Goal: Task Accomplishment & Management: Manage account settings

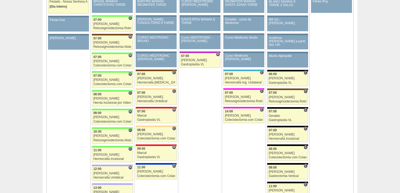
scroll to position [545, 0]
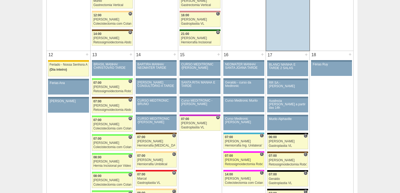
click at [237, 162] on div "Retossigmoidectomia Robótica" at bounding box center [244, 163] width 38 height 3
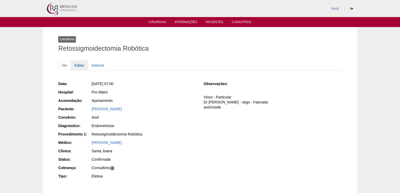
click at [77, 65] on link "Editar" at bounding box center [79, 65] width 17 height 10
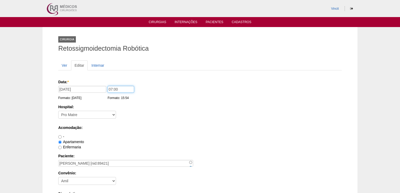
click at [111, 87] on input "07:00" at bounding box center [121, 89] width 26 height 7
type input "14:00"
click at [134, 116] on div "Hospital: - Nenhum - 9 de Julho Albert Einstein Alvorada América Assunção Barti…" at bounding box center [199, 112] width 283 height 17
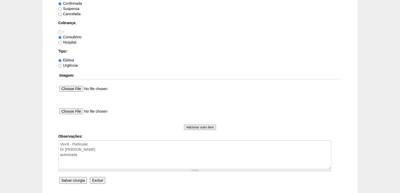
scroll to position [482, 0]
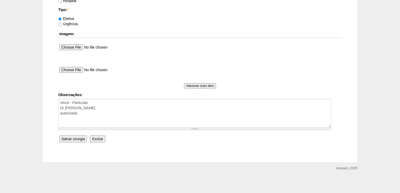
click at [66, 136] on input "Salvar cirurgia" at bounding box center [73, 138] width 28 height 7
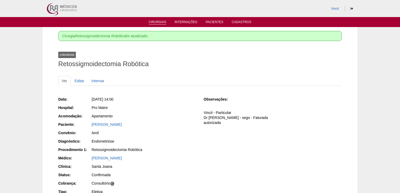
click at [163, 21] on link "Cirurgias" at bounding box center [158, 22] width 18 height 4
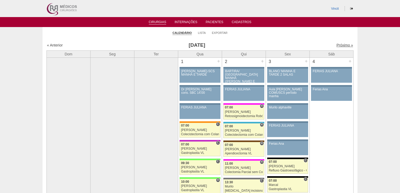
click at [337, 44] on link "Próximo »" at bounding box center [344, 45] width 17 height 4
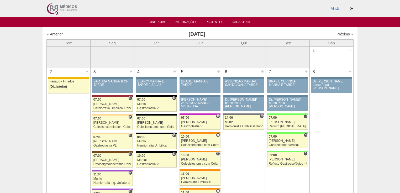
click at [339, 33] on link "Próximo »" at bounding box center [344, 34] width 17 height 4
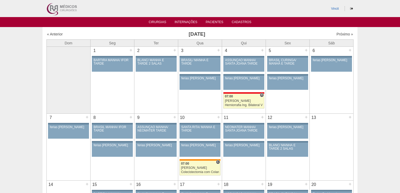
drag, startPoint x: 103, startPoint y: 94, endPoint x: 0, endPoint y: 159, distance: 121.9
drag, startPoint x: 0, startPoint y: 159, endPoint x: 15, endPoint y: 37, distance: 123.3
click at [59, 36] on link "« Anterior" at bounding box center [55, 34] width 16 height 4
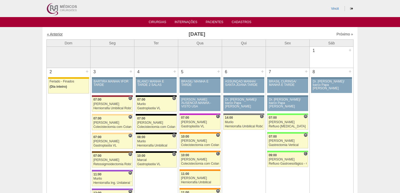
click at [56, 35] on link "« Anterior" at bounding box center [55, 34] width 16 height 4
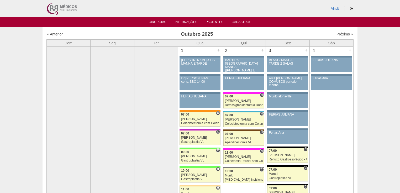
click at [340, 34] on link "Próximo »" at bounding box center [344, 34] width 17 height 4
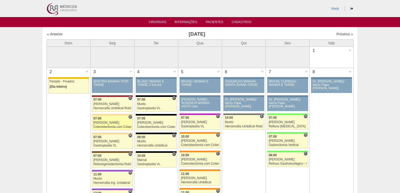
scroll to position [21, 0]
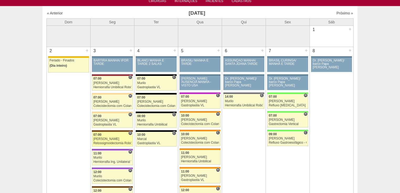
click at [104, 142] on div "Retossigmoidectomia Robótica" at bounding box center [112, 142] width 38 height 3
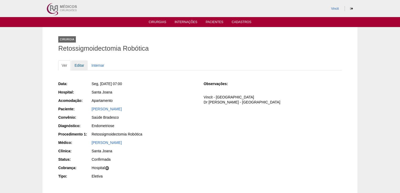
click at [77, 66] on link "Editar" at bounding box center [79, 65] width 17 height 10
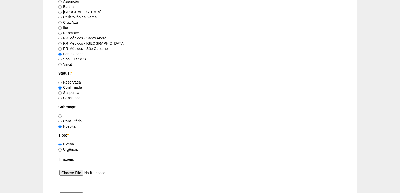
scroll to position [441, 0]
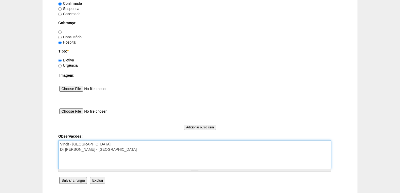
click at [121, 148] on textarea "Vincit - Faturada Hospital Dr Andre - Sego - Faturada Hospital" at bounding box center [194, 154] width 273 height 29
type textarea "Vincit - Faturada Hospital Dr Andre - Sego - Faturada Hospital autorizada"
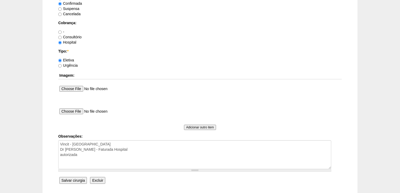
click at [77, 180] on input "Salvar cirurgia" at bounding box center [73, 180] width 28 height 7
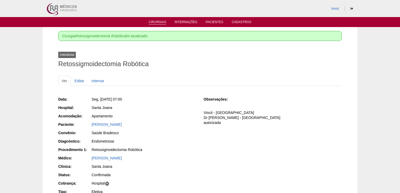
click at [155, 23] on link "Cirurgias" at bounding box center [158, 22] width 18 height 4
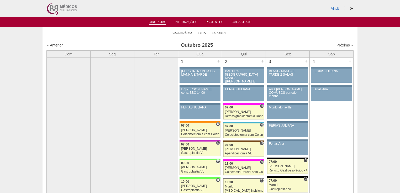
click at [202, 34] on link "Lista" at bounding box center [202, 33] width 8 height 4
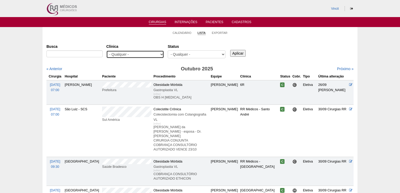
click at [162, 55] on select "- Qualquer - 6R Alphaville Assunção Bartira Brasil Christovão da Gama Cruz Azul…" at bounding box center [135, 54] width 58 height 8
select select "68"
click at [106, 50] on select "- Qualquer - 6R Alphaville Assunção Bartira Brasil Christovão da Gama Cruz Azul…" at bounding box center [135, 54] width 58 height 8
click at [237, 53] on input "Aplicar" at bounding box center [237, 53] width 15 height 7
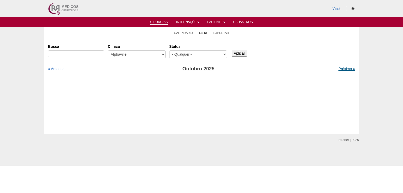
click at [338, 67] on link "Próximo »" at bounding box center [346, 69] width 17 height 4
drag, startPoint x: 0, startPoint y: 0, endPoint x: 338, endPoint y: 68, distance: 344.5
click at [338, 68] on link "Próximo »" at bounding box center [346, 69] width 17 height 4
click at [53, 68] on link "« Anterior" at bounding box center [56, 69] width 16 height 4
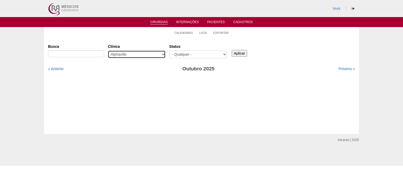
click at [163, 53] on select "- Qualquer - 6R Alphaville Assunção Bartira Brasil Christovão da Gama Cruz Azul…" at bounding box center [137, 54] width 58 height 8
select select "22"
click at [108, 50] on select "- Qualquer - 6R Alphaville Assunção Bartira Brasil Christovão da Gama Cruz Azul…" at bounding box center [137, 54] width 58 height 8
click at [241, 52] on input "Aplicar" at bounding box center [239, 53] width 15 height 7
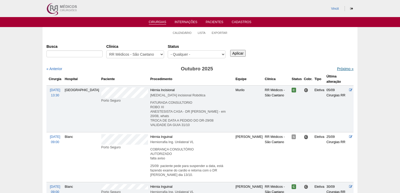
click at [338, 70] on link "Próximo »" at bounding box center [345, 69] width 17 height 4
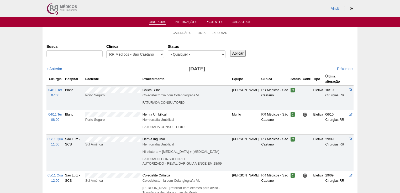
click at [154, 21] on link "Cirurgias" at bounding box center [158, 22] width 18 height 4
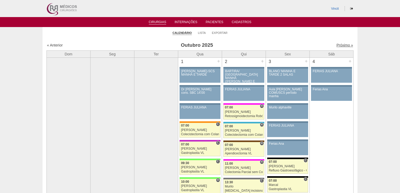
click at [336, 46] on link "Próximo »" at bounding box center [344, 45] width 17 height 4
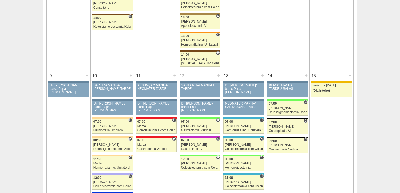
scroll to position [294, 0]
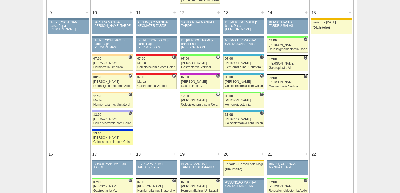
click at [105, 140] on div "Colecistectomia com Colangiografia VL" at bounding box center [112, 141] width 38 height 3
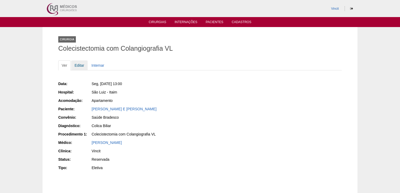
click at [76, 67] on link "Editar" at bounding box center [79, 65] width 17 height 10
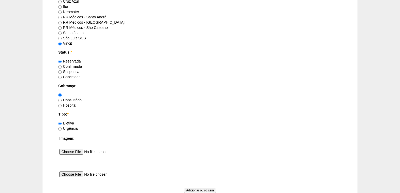
scroll to position [482, 0]
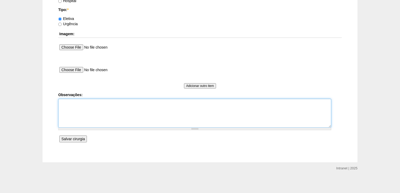
click at [63, 103] on textarea "Observações:" at bounding box center [194, 113] width 273 height 29
type textarea "RESERVA ITC ANES"
